Goal: Transaction & Acquisition: Book appointment/travel/reservation

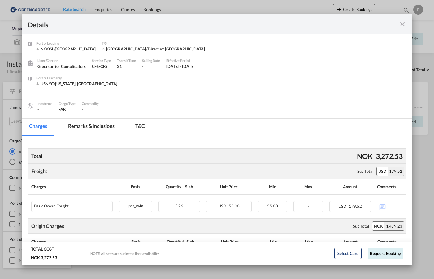
scroll to position [111, 0]
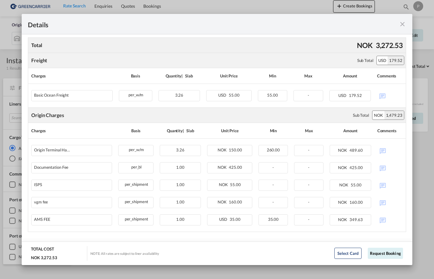
click at [400, 26] on md-icon "icon-close fg-AAA8AD m-0 cursor" at bounding box center [402, 23] width 7 height 7
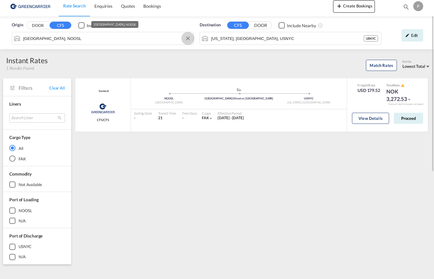
click at [189, 38] on button "Clear Input" at bounding box center [187, 38] width 9 height 9
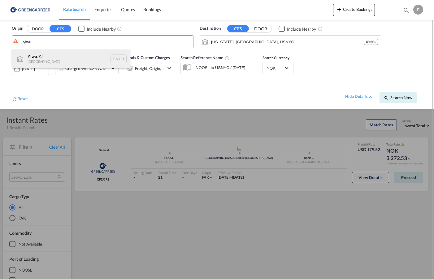
click at [93, 58] on div "Yiwu , ZJ China CNYIU" at bounding box center [71, 59] width 118 height 19
type input "[PERSON_NAME], ZJ, CNYIU"
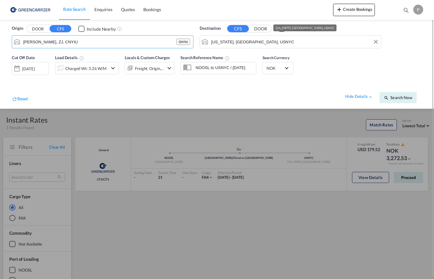
click at [314, 46] on input "[US_STATE], [GEOGRAPHIC_DATA], USNYC" at bounding box center [294, 41] width 167 height 9
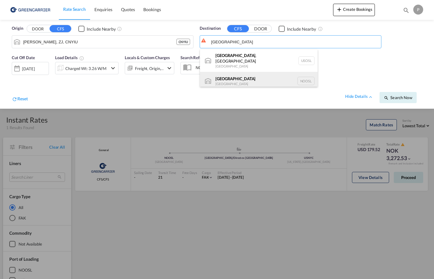
click at [270, 77] on div "[GEOGRAPHIC_DATA] [GEOGRAPHIC_DATA] NOOSL" at bounding box center [259, 81] width 118 height 19
type input "[GEOGRAPHIC_DATA], NOOSL"
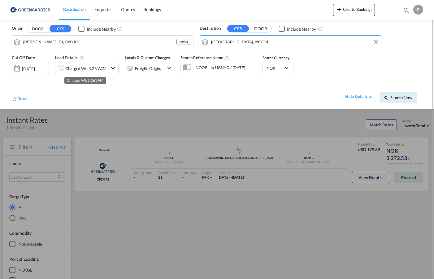
click at [98, 69] on div "Charged Wt: 3.26 W/M" at bounding box center [85, 68] width 41 height 9
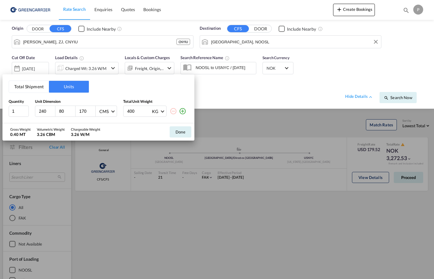
click at [32, 88] on button "Total Shipment" at bounding box center [29, 87] width 40 height 12
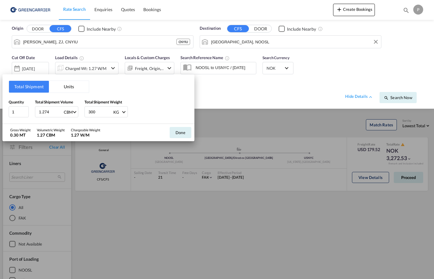
click at [50, 114] on input "1.274" at bounding box center [50, 111] width 25 height 11
type input "2.584"
click at [18, 111] on input "1" at bounding box center [19, 111] width 20 height 11
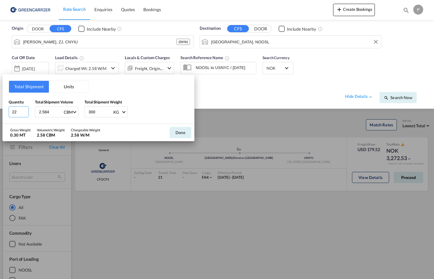
type input "22"
click at [100, 112] on input "300" at bounding box center [100, 111] width 25 height 11
type input "636"
click at [183, 131] on button "Done" at bounding box center [181, 132] width 22 height 11
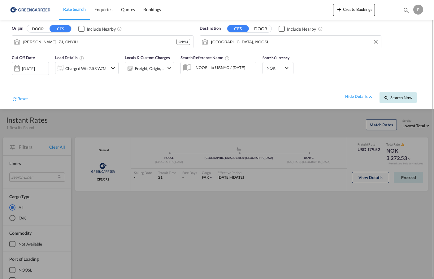
click at [390, 94] on button "Search Now" at bounding box center [397, 97] width 37 height 11
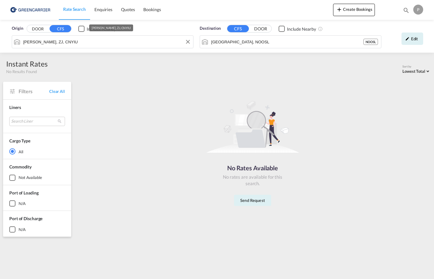
click at [107, 43] on input "[PERSON_NAME], ZJ, CNYIU" at bounding box center [106, 41] width 167 height 9
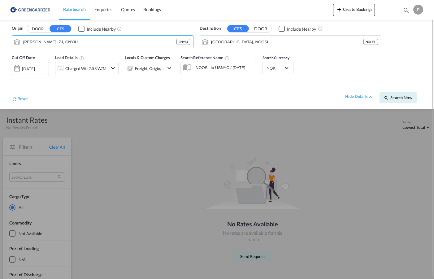
click at [80, 29] on div "Checkbox No Ink" at bounding box center [81, 29] width 6 height 6
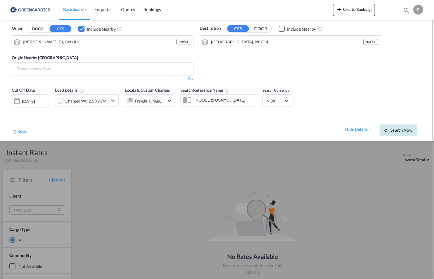
click at [401, 131] on span "Search Now" at bounding box center [398, 130] width 28 height 5
click at [397, 132] on span "Search Now" at bounding box center [398, 130] width 28 height 5
click at [36, 102] on div "[DATE]" at bounding box center [29, 101] width 13 height 6
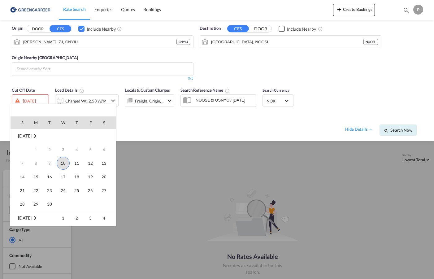
click at [65, 161] on span "10" at bounding box center [63, 163] width 13 height 13
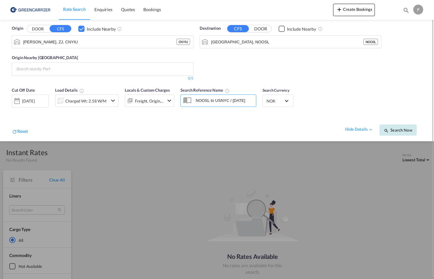
click at [396, 128] on span "Search Now" at bounding box center [398, 130] width 28 height 5
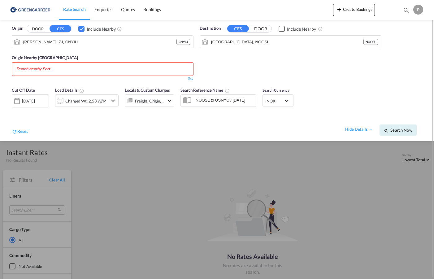
click at [83, 29] on div "Checkbox No Ink" at bounding box center [81, 29] width 6 height 6
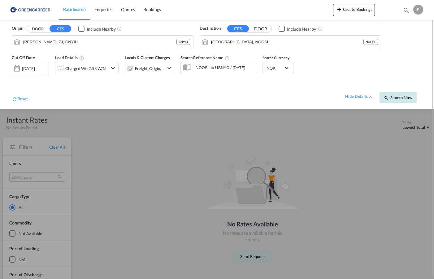
click at [405, 95] on span "Search Now" at bounding box center [398, 97] width 28 height 5
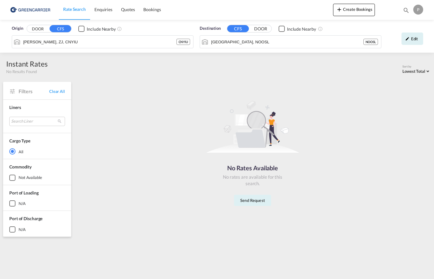
click at [81, 27] on div "Checkbox No Ink" at bounding box center [81, 29] width 6 height 6
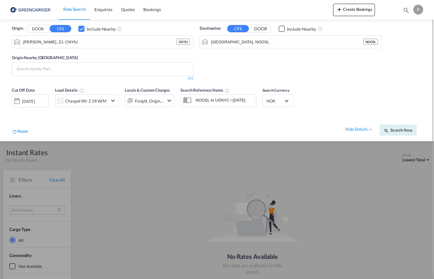
click at [99, 72] on md-chips at bounding box center [102, 69] width 181 height 13
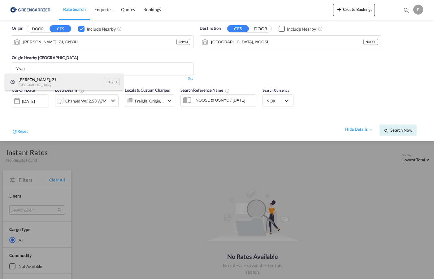
type input "Yiwu"
click at [63, 81] on div "Yiwu, ZJ [GEOGRAPHIC_DATA] [GEOGRAPHIC_DATA]" at bounding box center [64, 82] width 118 height 17
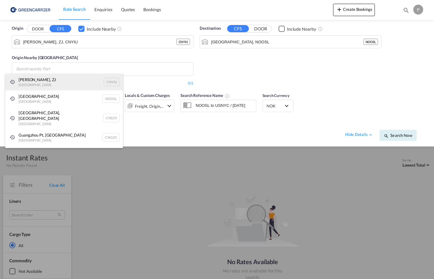
click at [63, 87] on div "Yiwu, ZJ [GEOGRAPHIC_DATA] [GEOGRAPHIC_DATA]" at bounding box center [64, 82] width 118 height 17
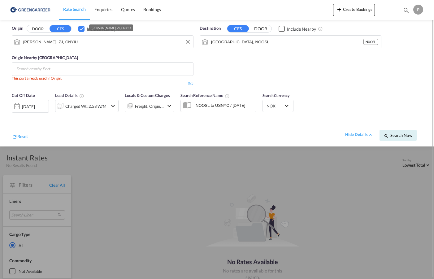
click at [73, 44] on input "[PERSON_NAME], ZJ, CNYIU" at bounding box center [106, 41] width 167 height 9
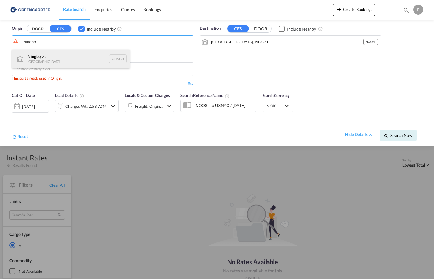
click at [88, 54] on div "Ningbo , ZJ China CNNGB" at bounding box center [71, 59] width 118 height 19
type input "Ningbo, ZJ, CNNGB"
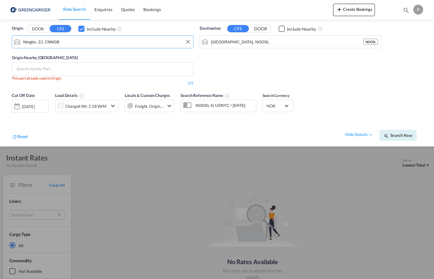
click at [81, 28] on div "Checkbox No Ink" at bounding box center [81, 29] width 6 height 6
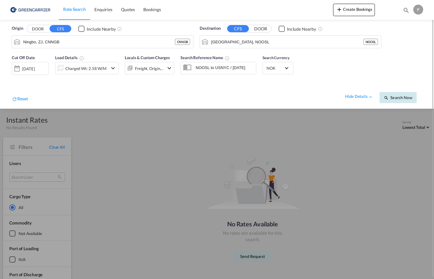
click at [403, 100] on span "Search Now" at bounding box center [398, 97] width 28 height 5
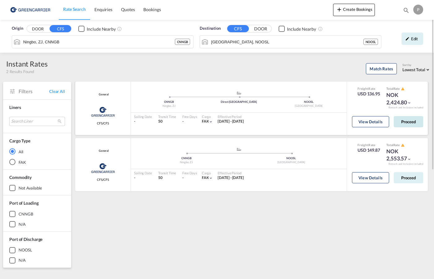
click at [406, 120] on button "Proceed" at bounding box center [408, 121] width 29 height 11
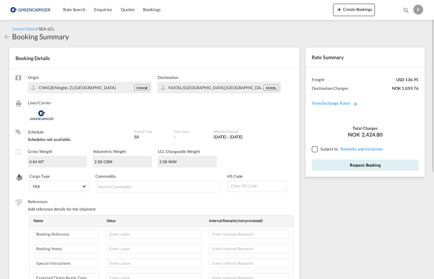
click at [315, 148] on div at bounding box center [315, 149] width 6 height 6
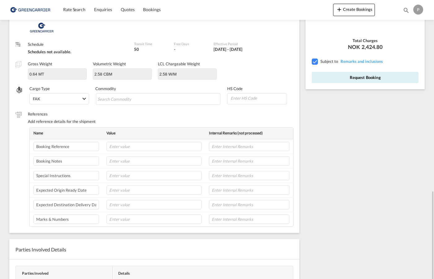
scroll to position [172, 0]
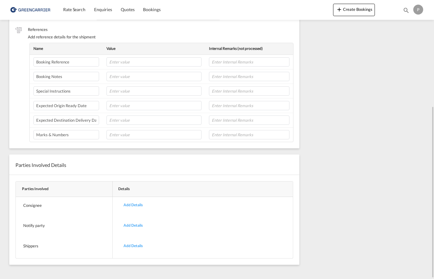
click at [132, 245] on div "Add Details" at bounding box center [133, 246] width 28 height 15
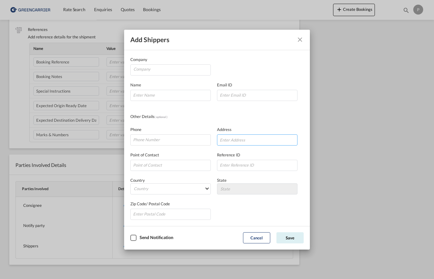
paste input "[STREET_ADDRESS]"
type input "[STREET_ADDRESS]"
click at [152, 68] on input "Company" at bounding box center [171, 69] width 77 height 9
paste input "Yiwu Cu Jia Trade Co., Ltd."
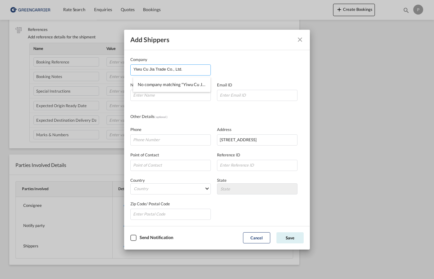
type input "Yiwu Cu Jia Trade Co., Ltd."
click at [222, 106] on div "Company Yiwu Cu Jia Trade Co., Ltd. Name Email ID Other Details ( optional ) Ph…" at bounding box center [216, 137] width 173 height 163
paste input "[PERSON_NAME]"
type input "[PERSON_NAME]"
paste input "[PHONE_NUMBER]"
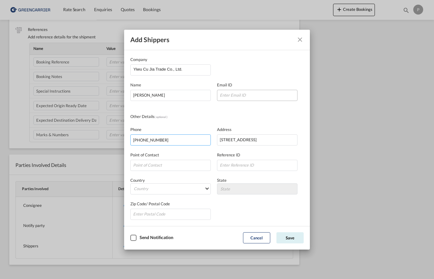
type input "[PHONE_NUMBER]"
paste input "[EMAIL_ADDRESS][DOMAIN_NAME]"
type input "[EMAIL_ADDRESS][DOMAIN_NAME]"
click at [201, 192] on md-select "Country [GEOGRAPHIC_DATA] [GEOGRAPHIC_DATA] [GEOGRAPHIC_DATA] [US_STATE] [GEOGR…" at bounding box center [170, 188] width 80 height 11
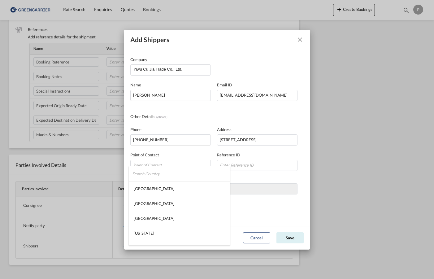
type md-option "[GEOGRAPHIC_DATA]"
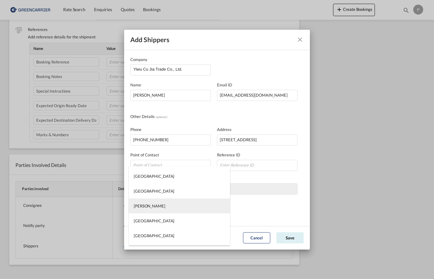
type md-option "[PERSON_NAME]"
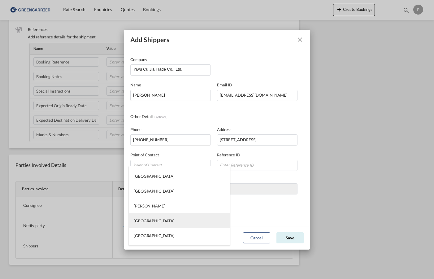
type md-option "[GEOGRAPHIC_DATA]"
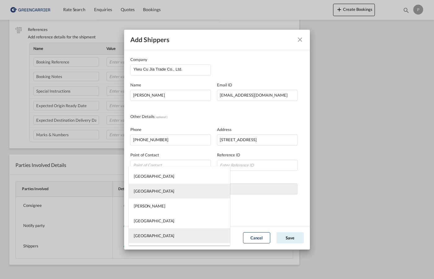
type md-option "[GEOGRAPHIC_DATA]"
click at [146, 237] on md-option "[GEOGRAPHIC_DATA]" at bounding box center [179, 235] width 101 height 15
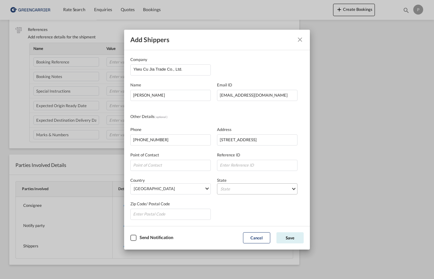
click at [251, 189] on md-select "State [GEOGRAPHIC_DATA] [GEOGRAPHIC_DATA] [GEOGRAPHIC_DATA] [PERSON_NAME][GEOGR…" at bounding box center [257, 188] width 80 height 11
type md-option "Anhui"
type md-option "[GEOGRAPHIC_DATA]"
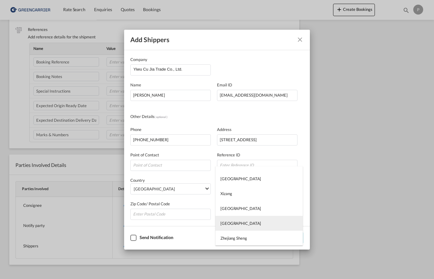
click at [250, 222] on md-option "[GEOGRAPHIC_DATA]" at bounding box center [258, 223] width 87 height 15
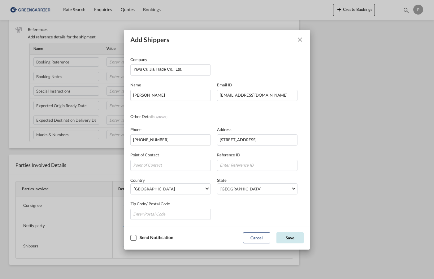
click at [294, 239] on button "Save" at bounding box center [289, 237] width 27 height 11
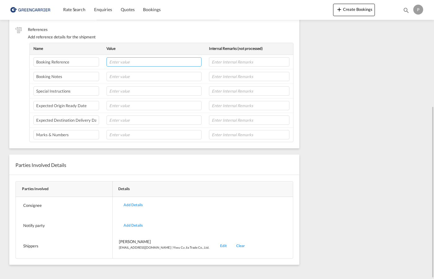
click at [146, 60] on input "text" at bounding box center [153, 61] width 95 height 9
type input "Kaizen Ref"
paste input "22492"
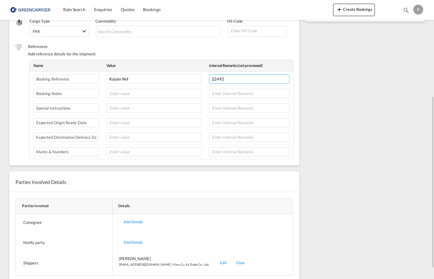
scroll to position [157, 0]
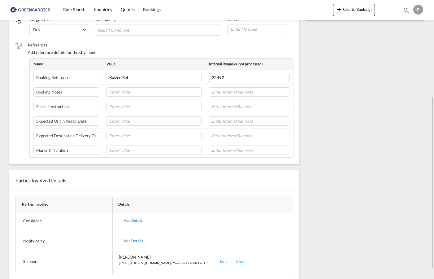
type input "22492"
click at [134, 221] on div "Add Details" at bounding box center [133, 220] width 28 height 15
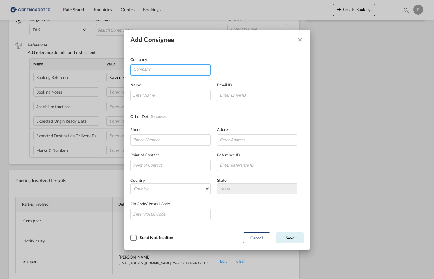
click at [156, 71] on input "Company" at bounding box center [171, 69] width 77 height 9
paste input "Nordiva - Kvefiv AS"
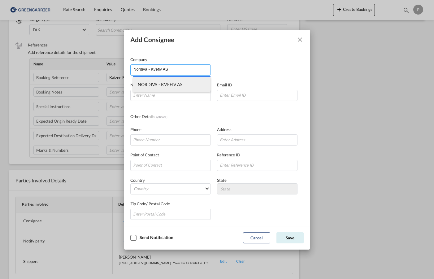
click at [194, 85] on li "NORDIVA - KVEFIV AS" at bounding box center [171, 84] width 77 height 15
type input "NORDIVA - KVEFIV AS"
type input "[EMAIL_ADDRESS][DOMAIN_NAME]"
type input "95295215"
type input "Kong [PERSON_NAME] veg 45"
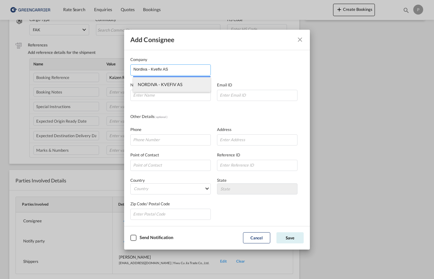
type input "4345"
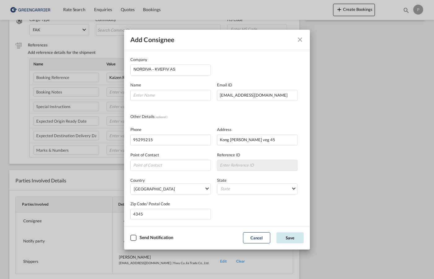
click at [290, 237] on button "Save" at bounding box center [289, 237] width 27 height 11
type input "[PERSON_NAME]"
click at [294, 238] on button "Save" at bounding box center [289, 237] width 27 height 11
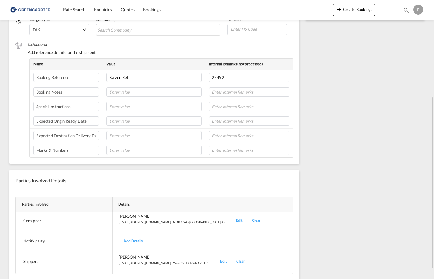
click at [135, 240] on div "Add Details" at bounding box center [133, 241] width 28 height 15
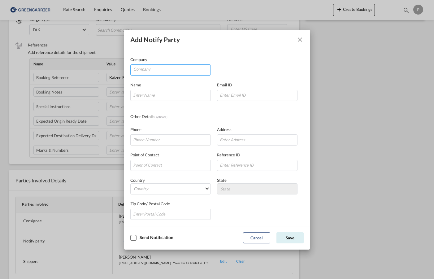
click at [166, 71] on input "Company" at bounding box center [171, 69] width 77 height 9
click at [210, 83] on li "Kaizen Shipping AS" at bounding box center [171, 84] width 77 height 15
type input "Kaizen Shipping AS"
type input "[EMAIL_ADDRESS][DOMAIN_NAME]"
type input "[PHONE_NUMBER]"
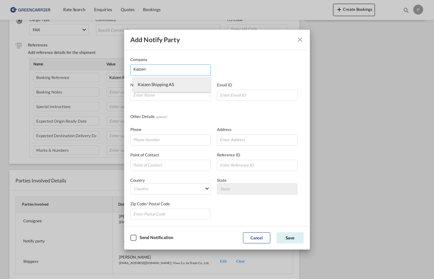
type input "[STREET_ADDRESS]"
type input "1423"
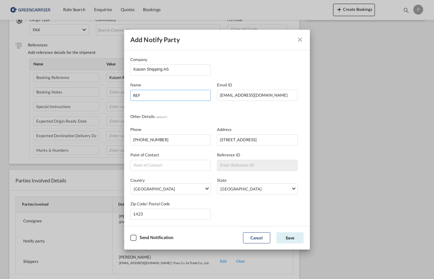
paste input "22492"
type input "REF 22492"
click at [249, 69] on div "Company Kaizen Shipping AS" at bounding box center [216, 65] width 173 height 19
click at [134, 238] on div "Checkbox No Ink" at bounding box center [133, 238] width 6 height 6
click at [289, 239] on button "Save" at bounding box center [289, 237] width 27 height 11
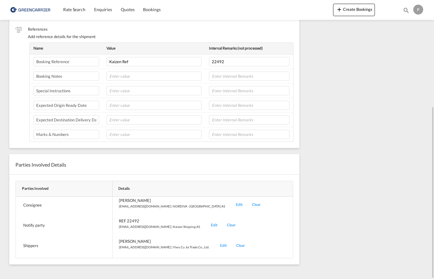
scroll to position [0, 0]
click at [133, 89] on input "text" at bounding box center [153, 90] width 95 height 9
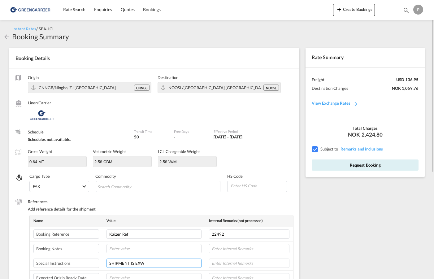
type input "SHIPMENT IS EXW"
drag, startPoint x: 381, startPoint y: 135, endPoint x: 362, endPoint y: 135, distance: 19.8
click at [362, 135] on span "2,424.80" at bounding box center [372, 134] width 21 height 7
copy span "2,424.80"
click at [245, 187] on input at bounding box center [258, 185] width 57 height 9
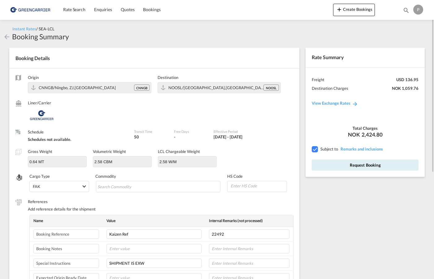
type input "3"
type input "84141000"
click at [195, 188] on md-chips-wrap "Chips container with autocompletion. Enter the text area, type text to search, …" at bounding box center [158, 186] width 124 height 11
type input "C"
type input "Vacuum sealer pump"
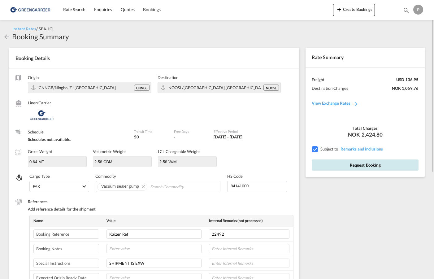
click at [375, 166] on button "Request Booking" at bounding box center [365, 164] width 107 height 11
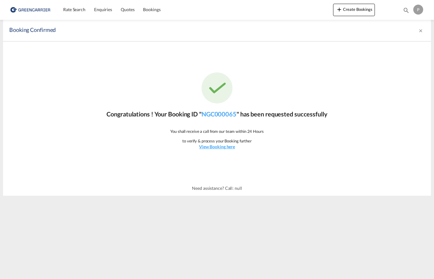
drag, startPoint x: 239, startPoint y: 115, endPoint x: 202, endPoint y: 111, distance: 36.4
click at [202, 111] on p "Congratulations ! Your Booking ID " NGC000065 " has been requested successfully" at bounding box center [216, 114] width 221 height 9
copy p "NGC000065"
